Goal: Check status

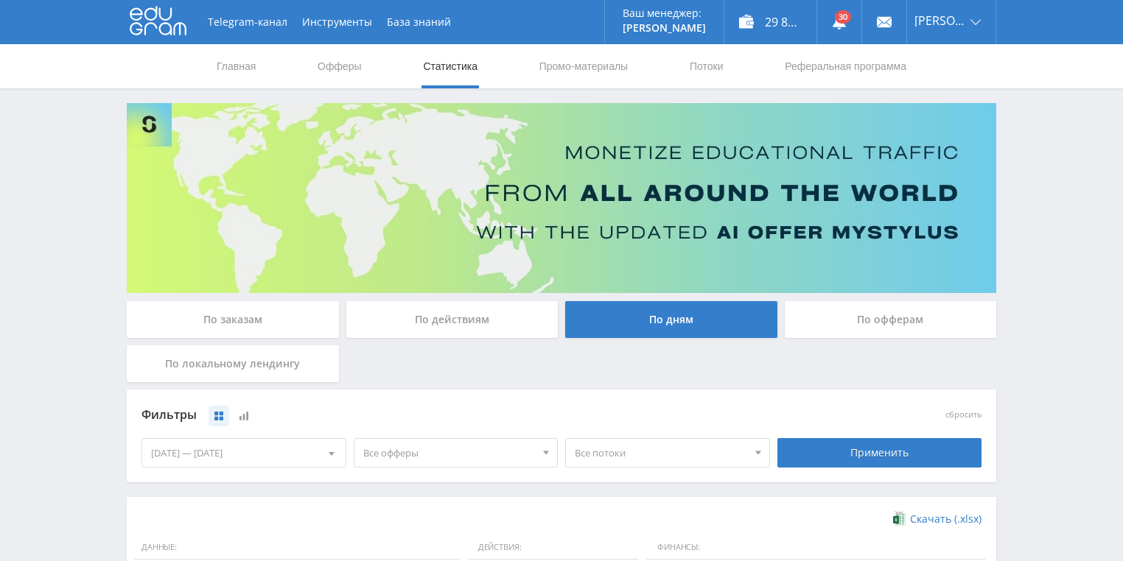
scroll to position [236, 0]
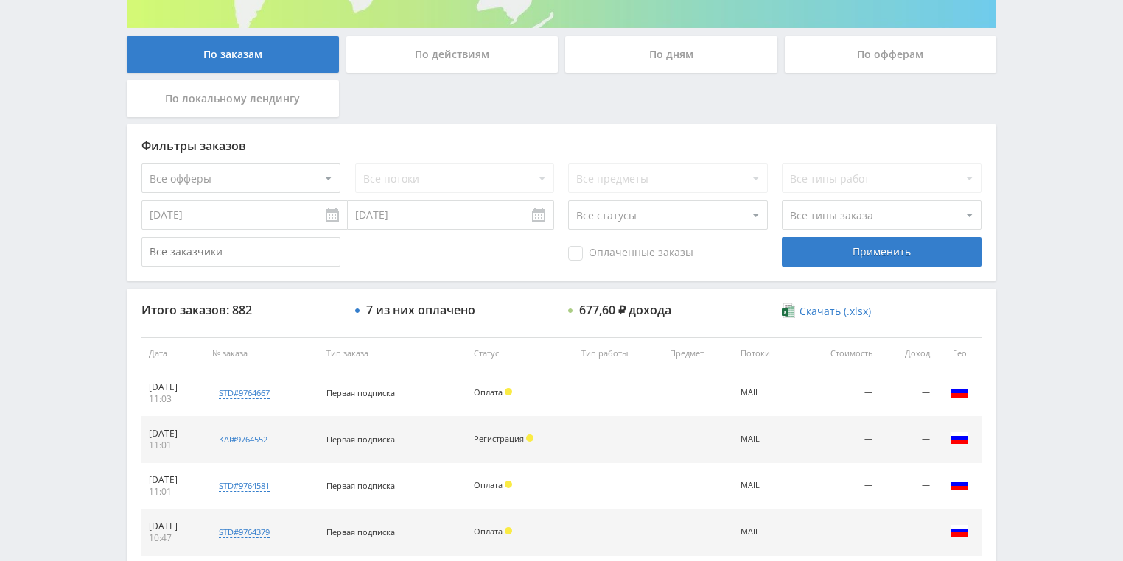
scroll to position [354, 0]
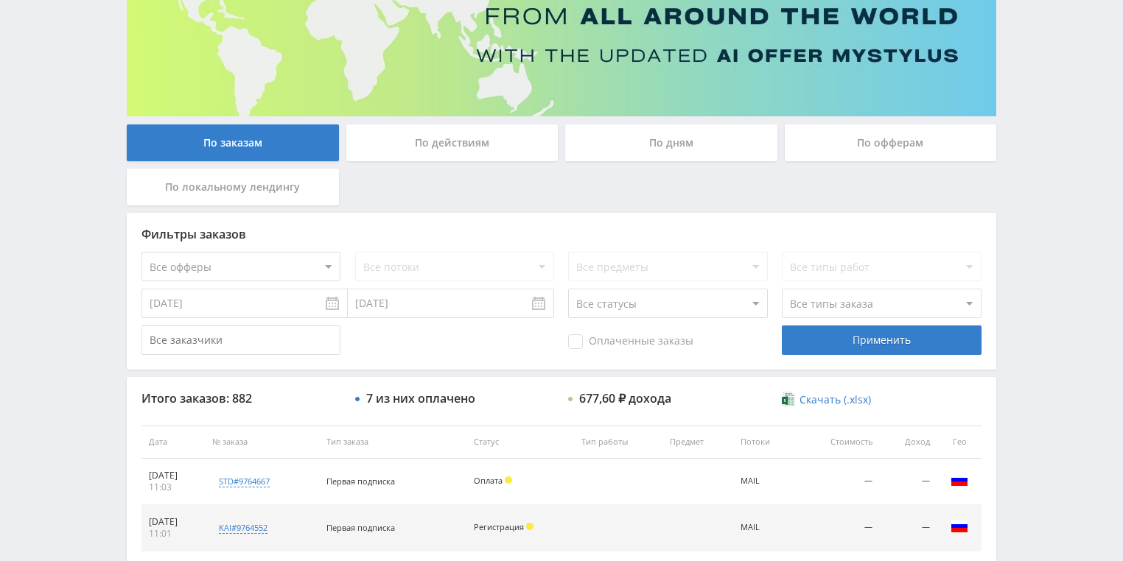
click at [454, 154] on div "По действиям" at bounding box center [452, 142] width 212 height 37
click at [0, 0] on input "По действиям" at bounding box center [0, 0] width 0 height 0
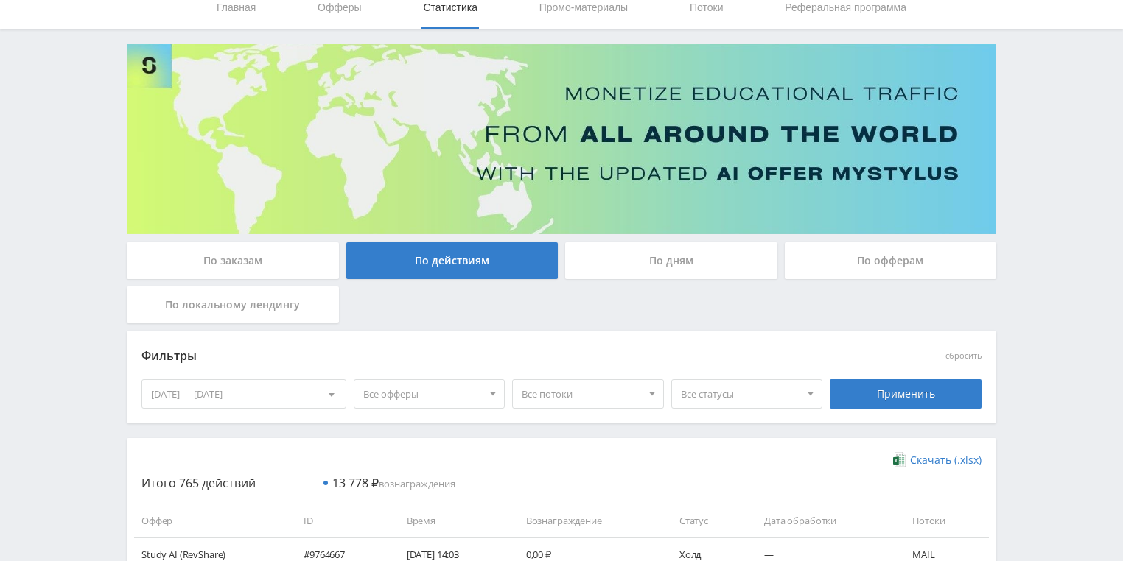
click at [685, 256] on div "По дням" at bounding box center [671, 260] width 212 height 37
click at [0, 0] on input "По дням" at bounding box center [0, 0] width 0 height 0
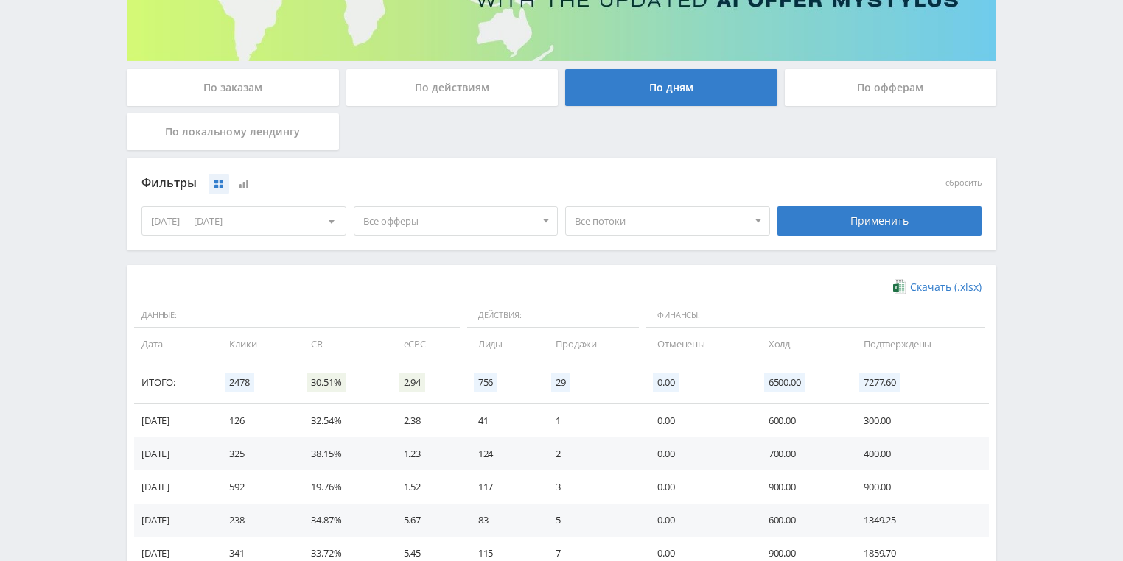
scroll to position [236, 0]
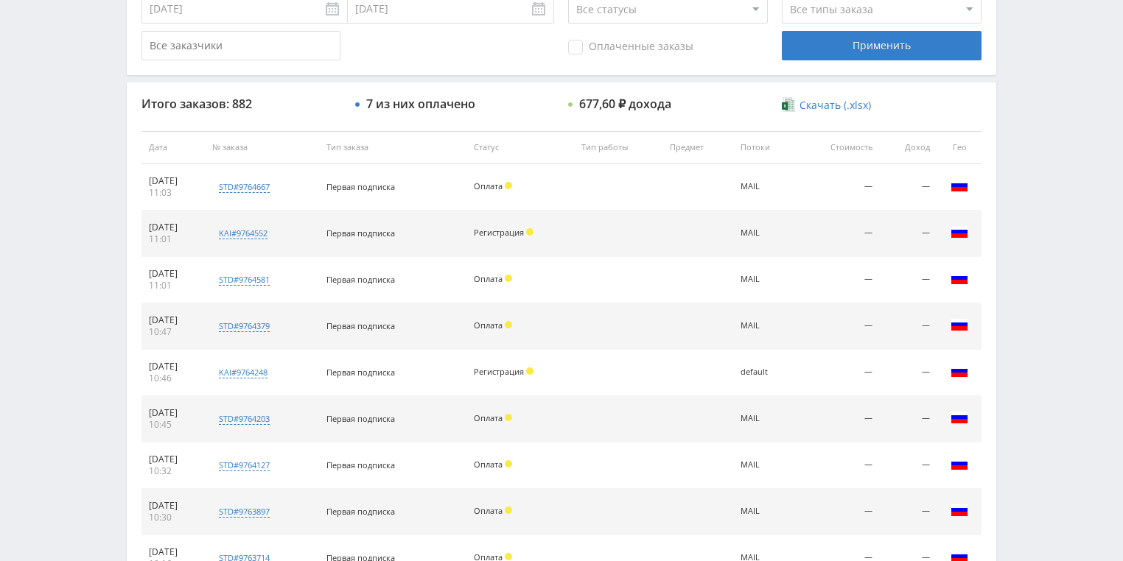
scroll to position [236, 0]
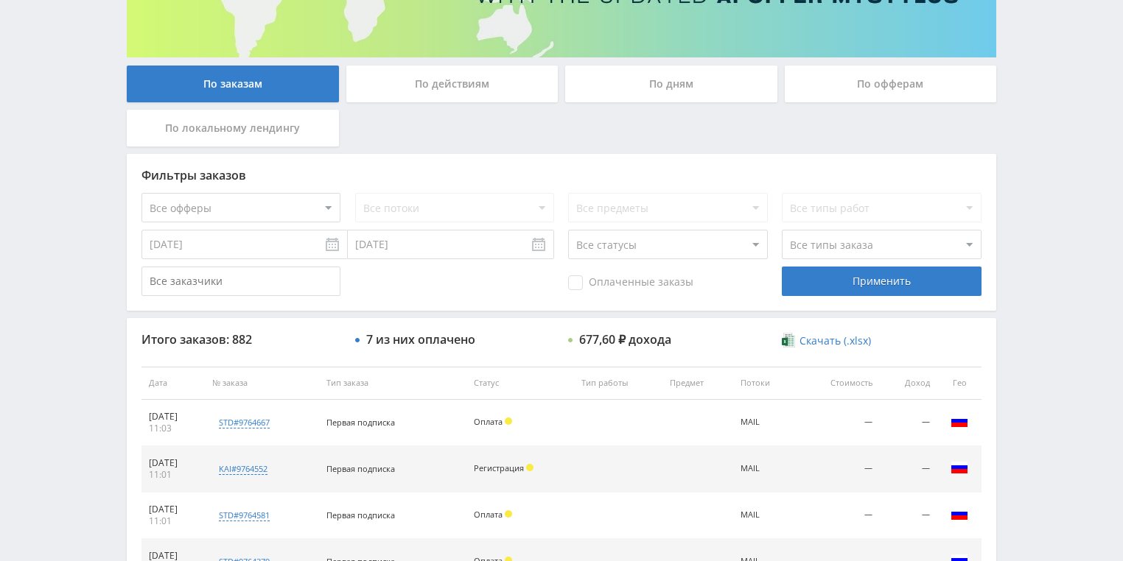
click at [439, 104] on div "По действиям" at bounding box center [453, 88] width 220 height 44
click at [445, 97] on div "По действиям" at bounding box center [452, 84] width 212 height 37
click at [0, 0] on input "По действиям" at bounding box center [0, 0] width 0 height 0
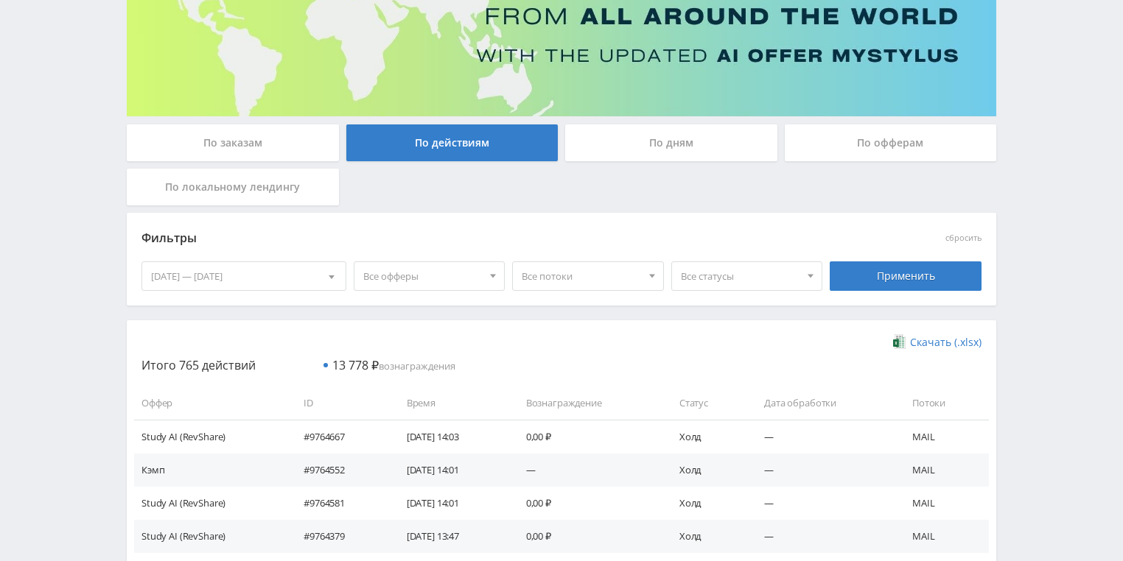
click at [615, 148] on div "По дням" at bounding box center [671, 142] width 212 height 37
click at [0, 0] on input "По дням" at bounding box center [0, 0] width 0 height 0
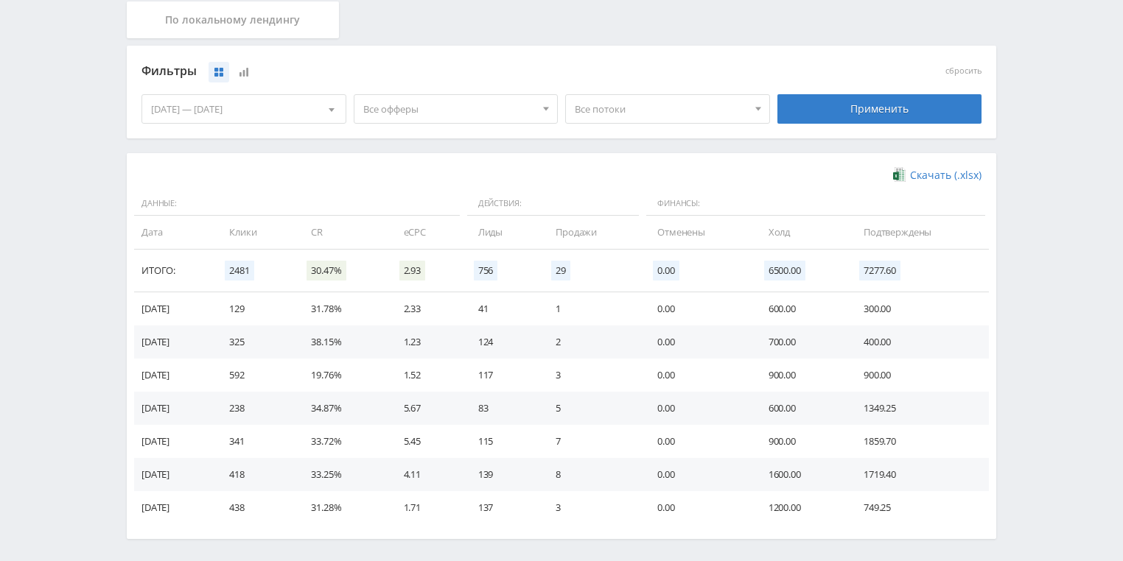
scroll to position [354, 0]
